Goal: Information Seeking & Learning: Find contact information

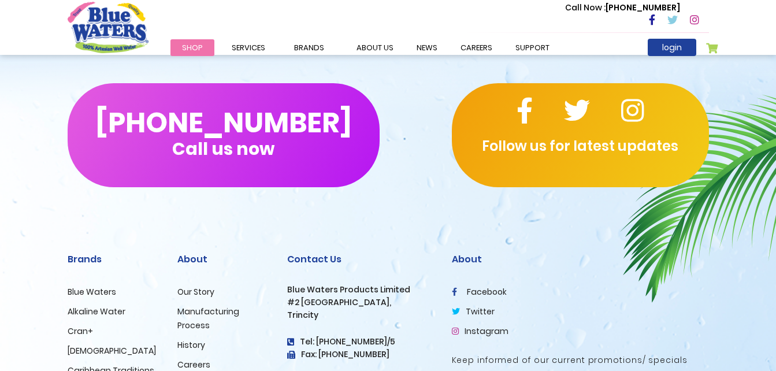
scroll to position [1798, 0]
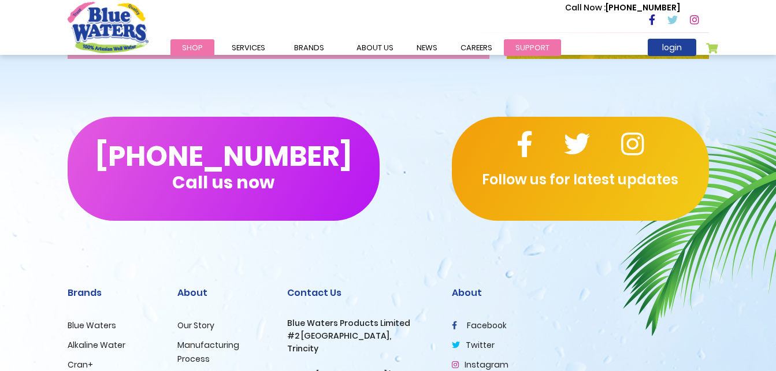
click at [517, 49] on link "support" at bounding box center [532, 47] width 57 height 17
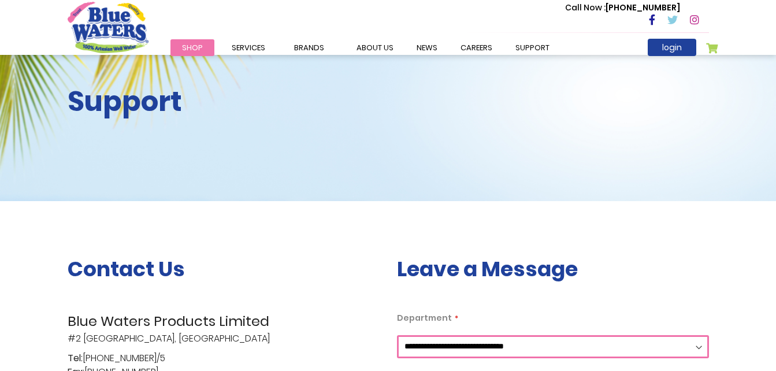
scroll to position [173, 0]
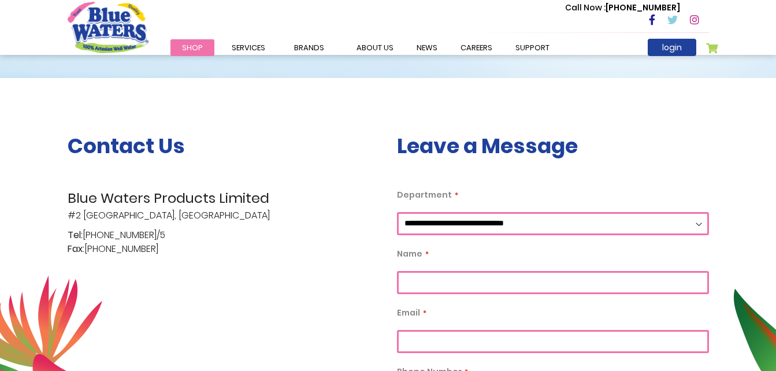
drag, startPoint x: 171, startPoint y: 235, endPoint x: 89, endPoint y: 233, distance: 82.1
click at [89, 233] on p "Tel: [PHONE_NUMBER]/5 Fax: [PHONE_NUMBER]" at bounding box center [224, 242] width 312 height 28
drag, startPoint x: 89, startPoint y: 233, endPoint x: 100, endPoint y: 242, distance: 14.0
click at [101, 242] on p "Tel: (868) 640-8824/5 Fax: (868) 640-4567" at bounding box center [224, 242] width 312 height 28
drag, startPoint x: 108, startPoint y: 236, endPoint x: 216, endPoint y: 240, distance: 107.5
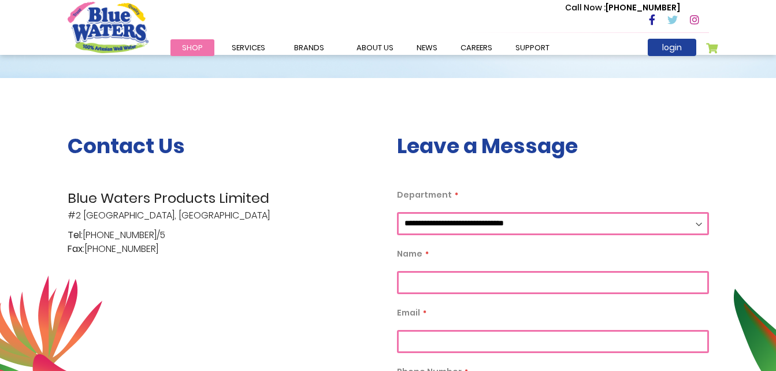
click at [216, 240] on p "Tel: (868) 640-8824/5 Fax: (868) 640-4567" at bounding box center [224, 242] width 312 height 28
drag, startPoint x: 216, startPoint y: 240, endPoint x: 146, endPoint y: 274, distance: 77.8
drag, startPoint x: 112, startPoint y: 236, endPoint x: 207, endPoint y: 232, distance: 96.0
click at [207, 232] on p "Tel: (868) 640-8824/5 Fax: (868) 640-4567" at bounding box center [224, 242] width 312 height 28
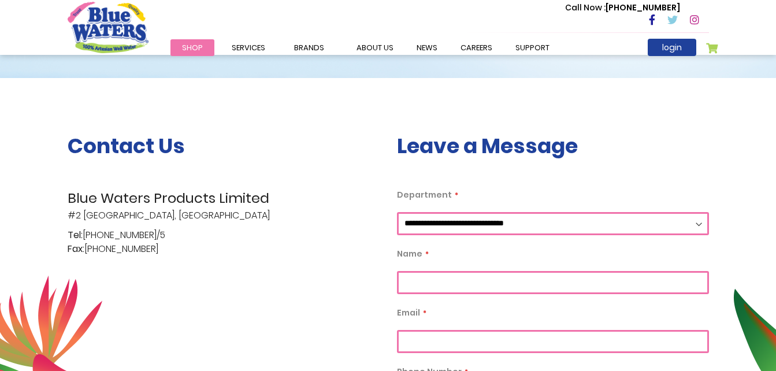
drag, startPoint x: 207, startPoint y: 232, endPoint x: 195, endPoint y: 254, distance: 25.4
click at [195, 253] on p "Tel: (868) 640-8824/5 Fax: (868) 640-4567" at bounding box center [224, 242] width 312 height 28
drag, startPoint x: 109, startPoint y: 236, endPoint x: 168, endPoint y: 234, distance: 59.0
click at [168, 234] on p "Tel: (868) 640-8824/5 Fax: (868) 640-4567" at bounding box center [224, 242] width 312 height 28
drag, startPoint x: 168, startPoint y: 234, endPoint x: 119, endPoint y: 242, distance: 49.8
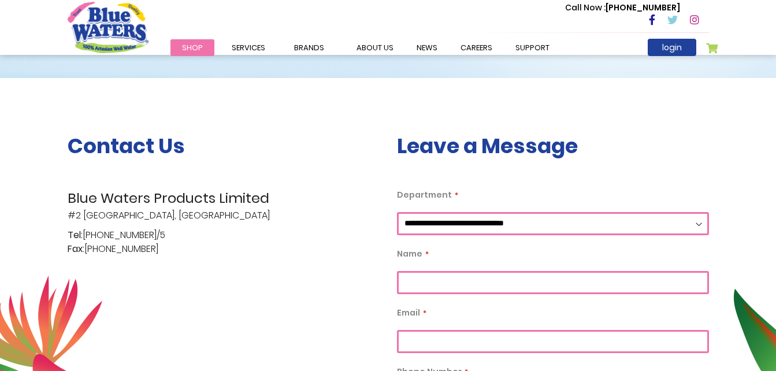
click at [121, 243] on p "Tel: (868) 640-8824/5 Fax: (868) 640-4567" at bounding box center [224, 242] width 312 height 28
drag, startPoint x: 112, startPoint y: 238, endPoint x: 220, endPoint y: 231, distance: 108.3
click at [220, 231] on p "Tel: (868) 640-8824/5 Fax: (868) 640-4567" at bounding box center [224, 242] width 312 height 28
click at [250, 238] on p "Tel: (868) 640-8824/5 Fax: (868) 640-4567" at bounding box center [224, 242] width 312 height 28
